Goal: Task Accomplishment & Management: Use online tool/utility

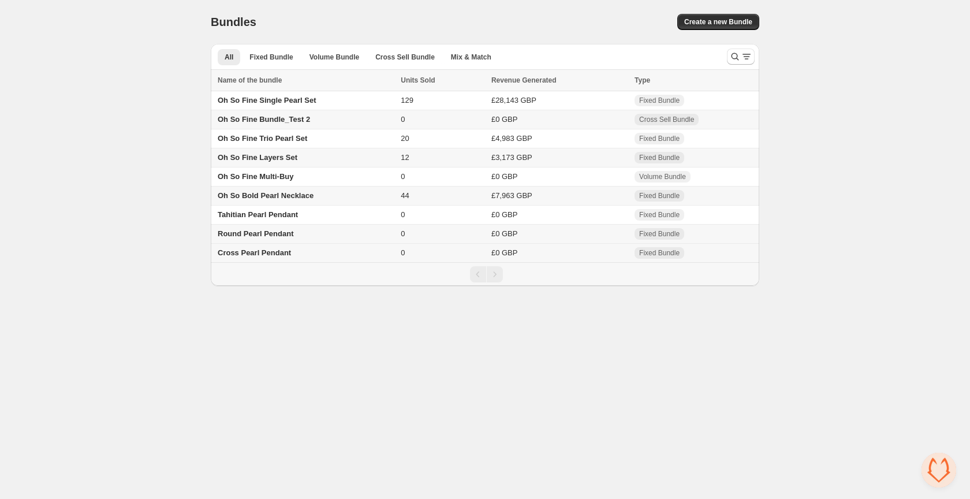
click at [274, 257] on span "Cross Pearl Pendant" at bounding box center [254, 252] width 73 height 9
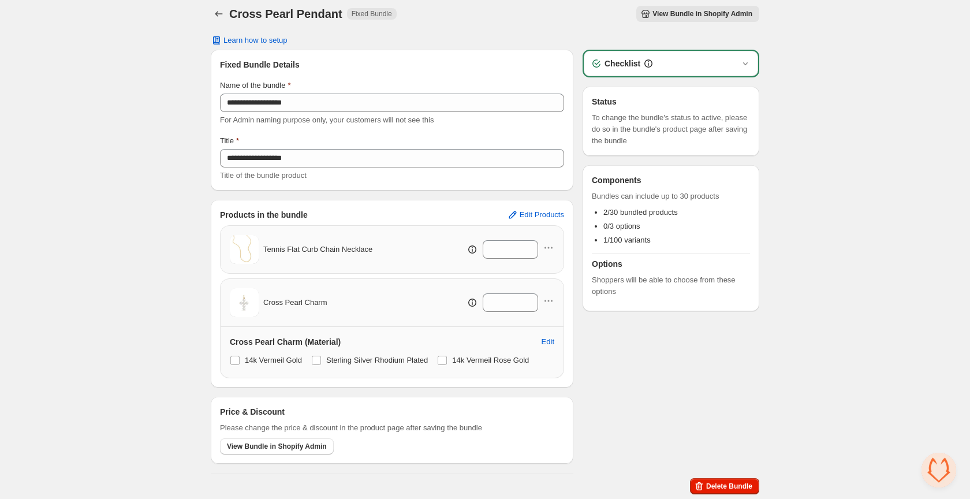
scroll to position [8, 0]
click at [320, 362] on span at bounding box center [316, 360] width 9 height 9
click at [691, 13] on span "View Bundle in Shopify Admin" at bounding box center [703, 13] width 100 height 9
